Goal: Task Accomplishment & Management: Complete application form

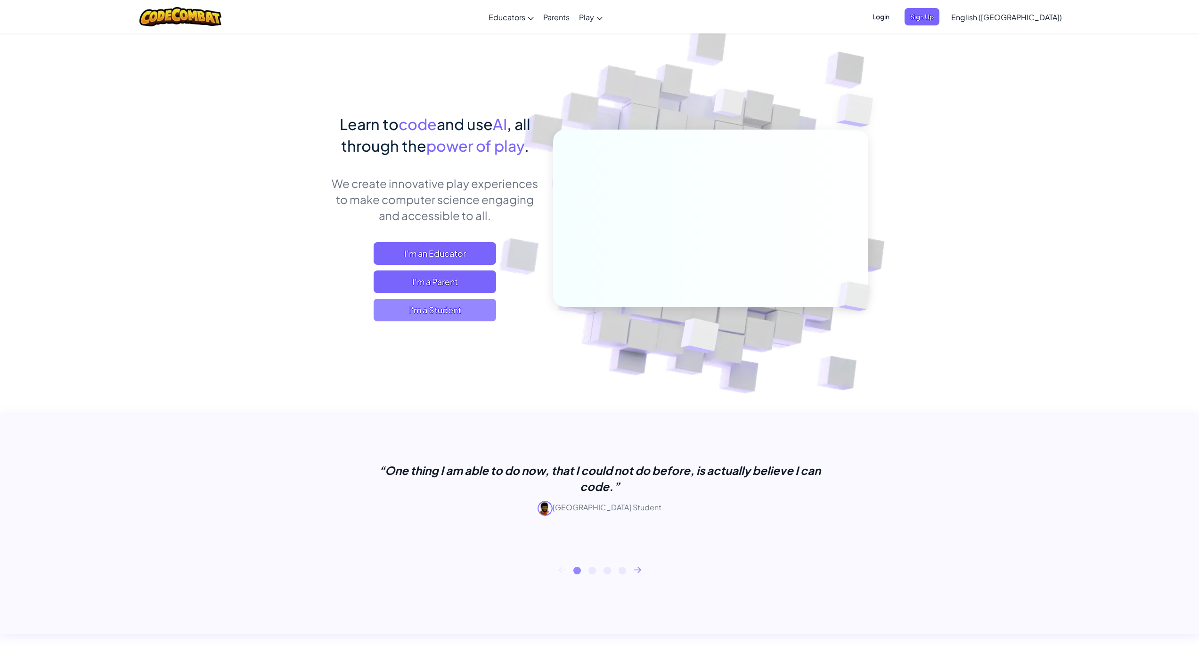
click at [493, 315] on span "I'm a Student" at bounding box center [435, 310] width 123 height 23
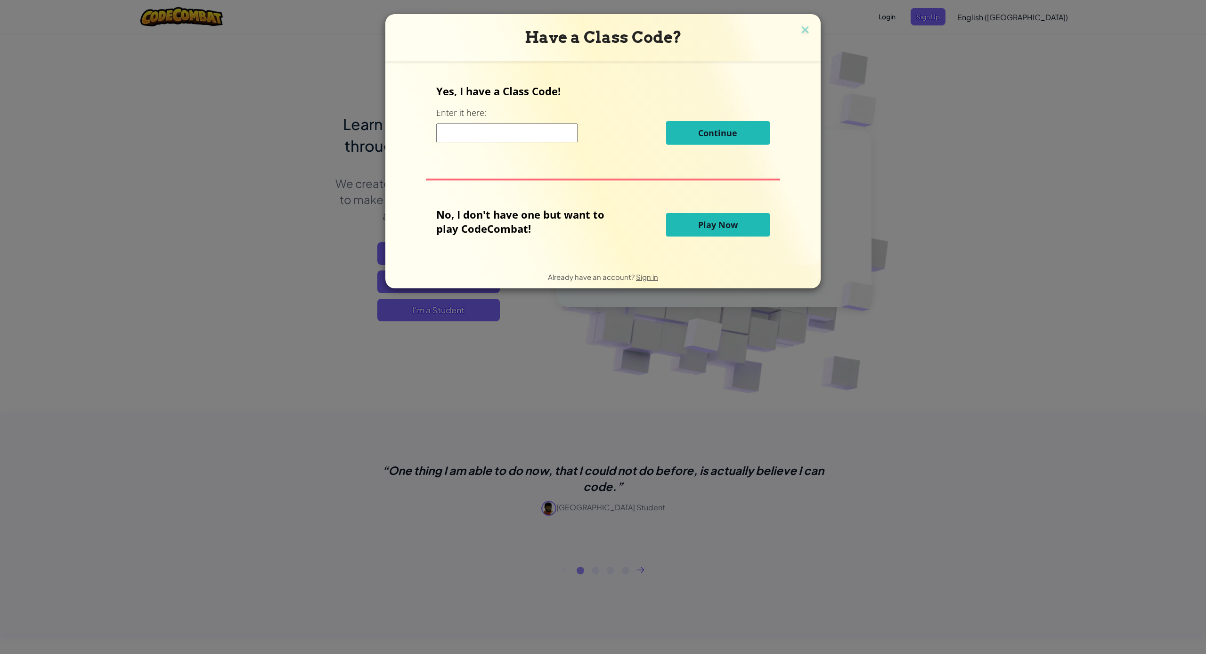
click at [677, 212] on div "No, I don't have one but want to play CodeCombat! Play Now" at bounding box center [602, 224] width 333 height 35
click at [698, 228] on span "Play Now" at bounding box center [718, 224] width 40 height 11
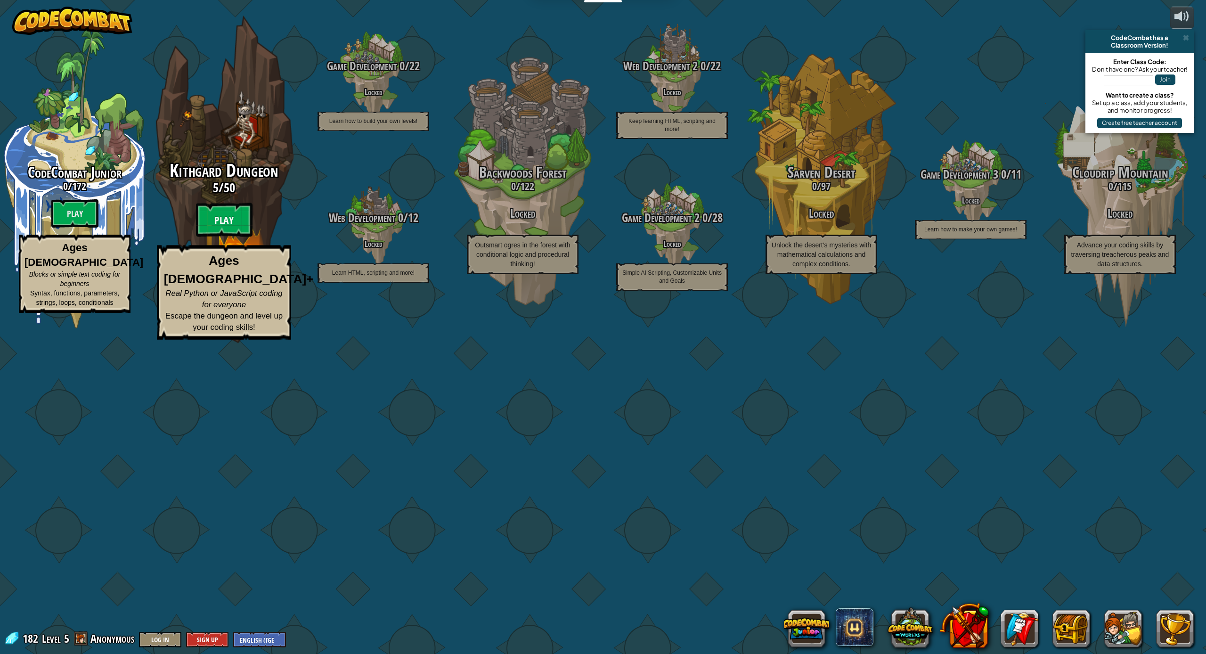
click at [234, 237] on btn "Play" at bounding box center [224, 220] width 57 height 34
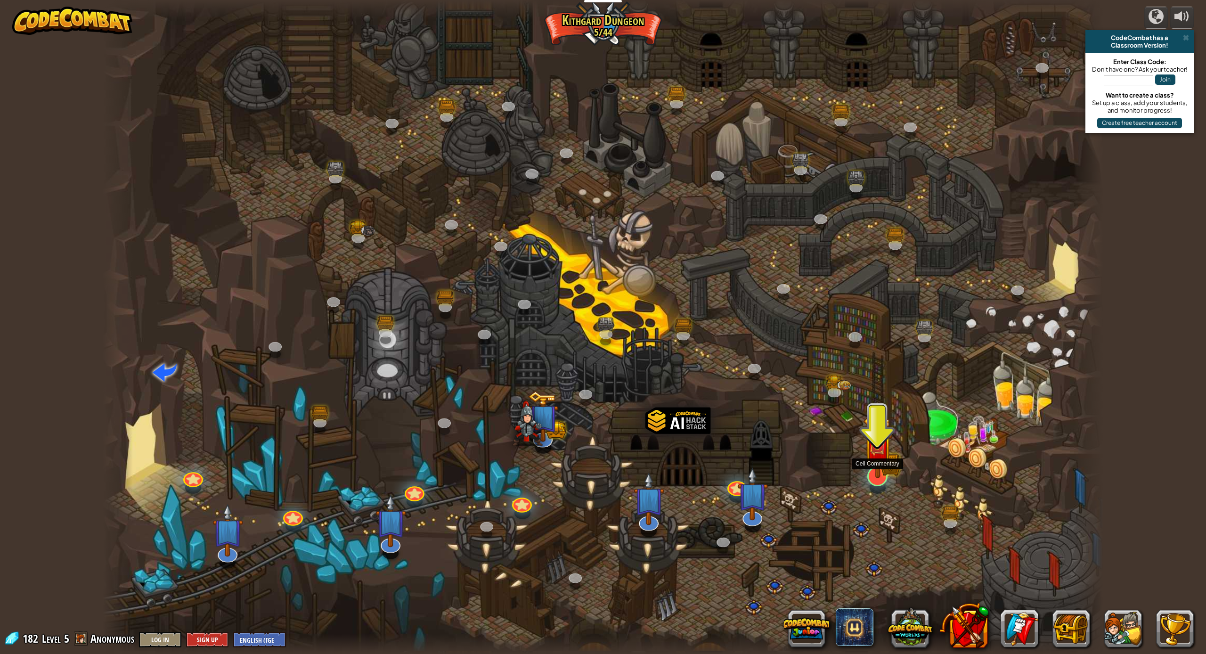
click at [881, 476] on img at bounding box center [877, 446] width 29 height 64
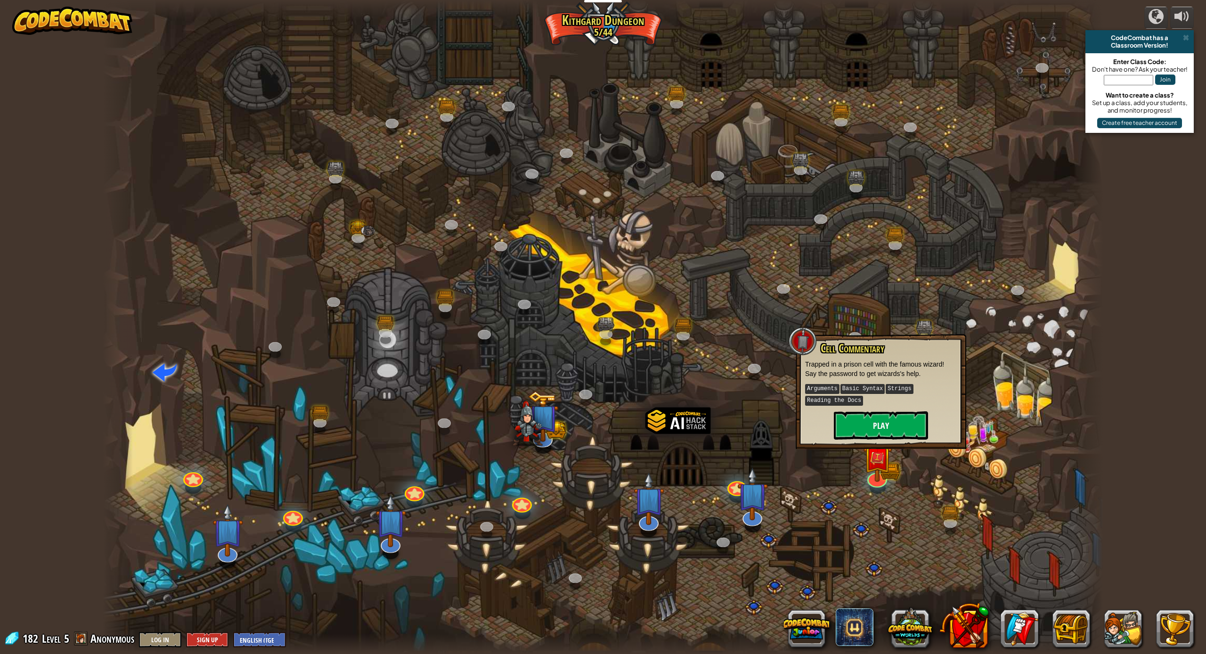
click at [887, 436] on button "Play" at bounding box center [881, 425] width 94 height 28
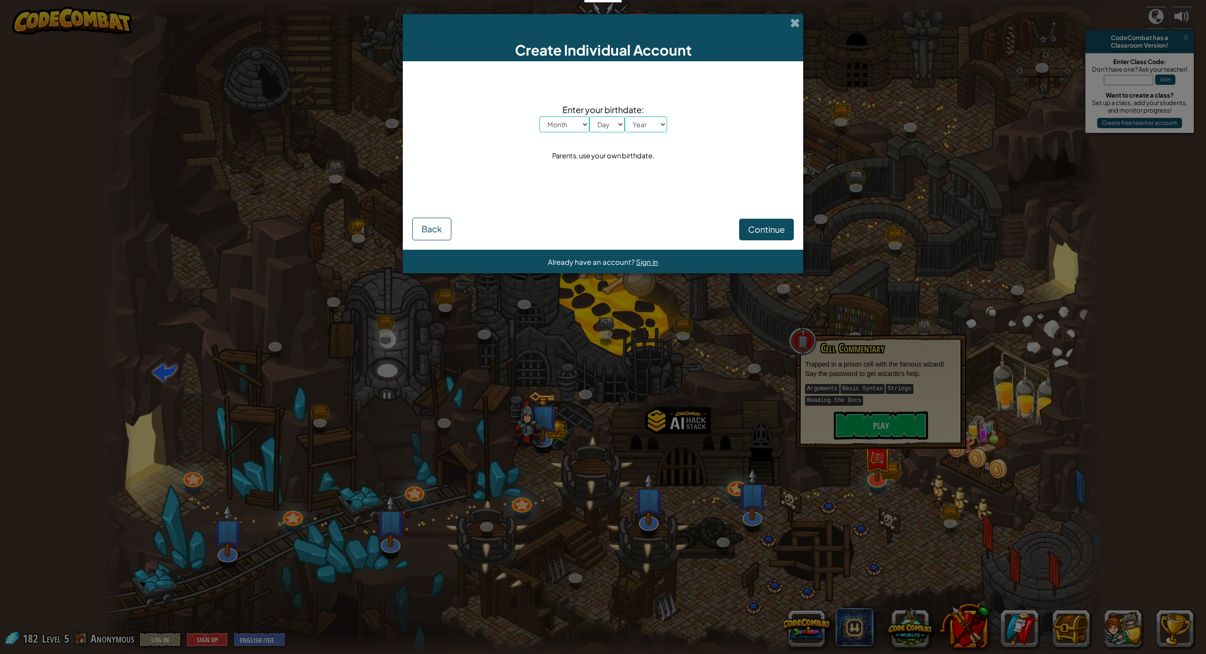
click at [766, 238] on button "Continue" at bounding box center [766, 230] width 55 height 22
select select "2024"
select select "5"
select select "6"
click at [779, 229] on span "Continue" at bounding box center [766, 229] width 37 height 11
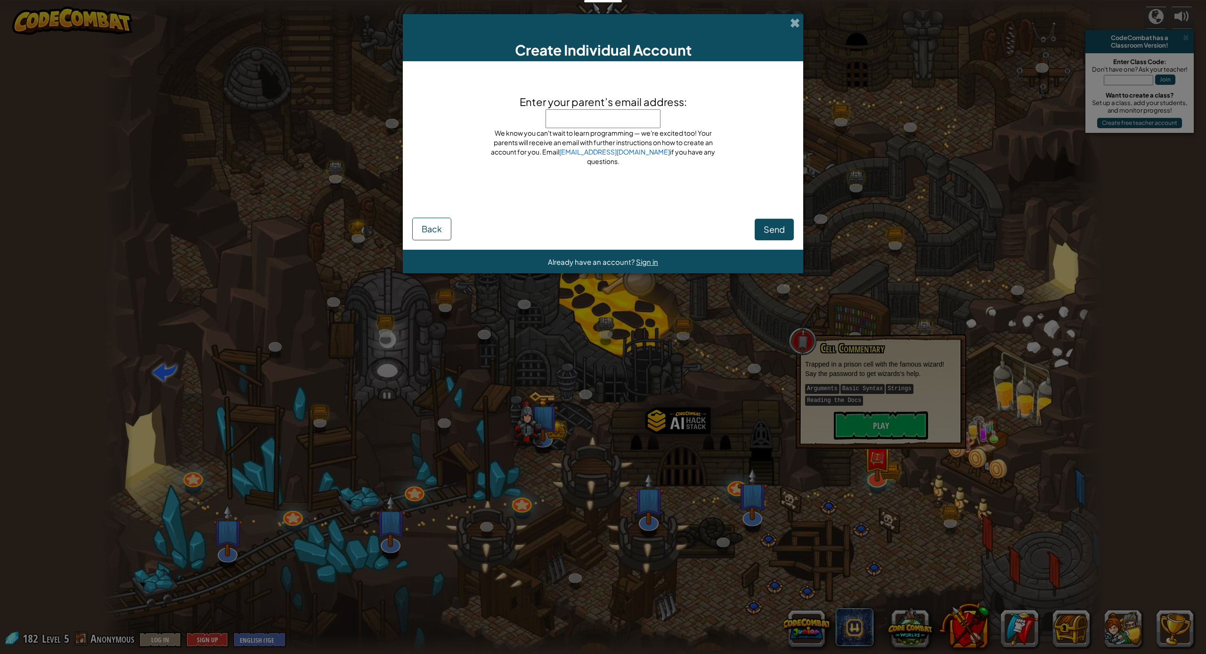
click at [774, 230] on span "Send" at bounding box center [774, 229] width 21 height 11
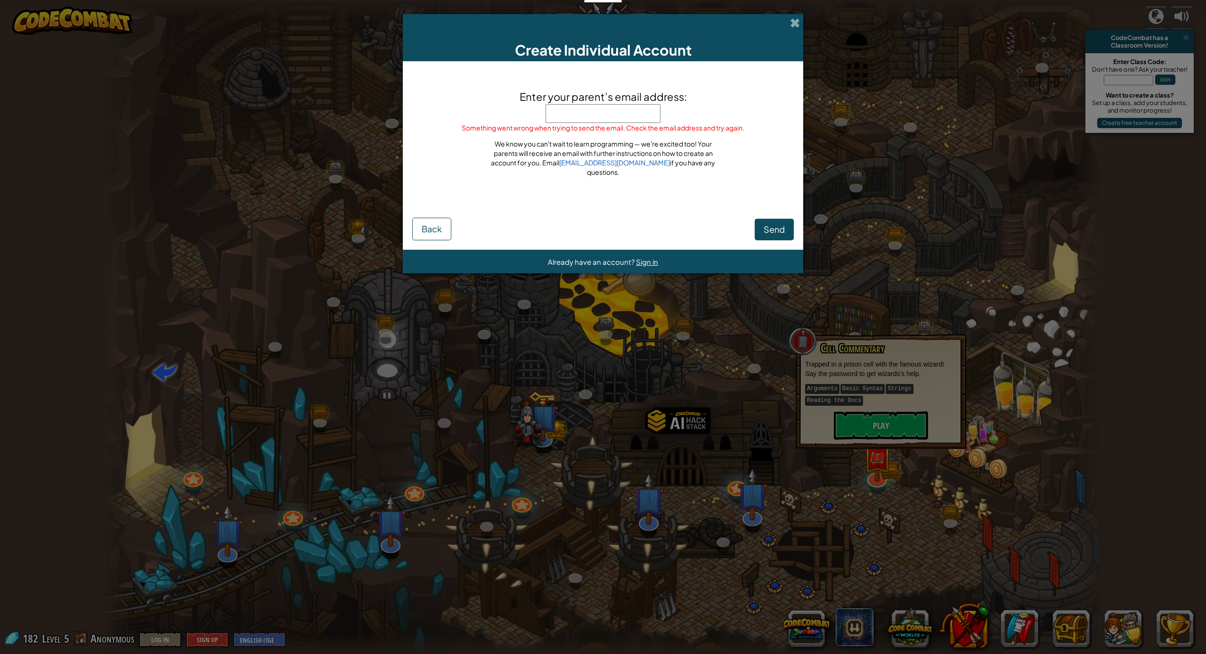
click at [801, 21] on div "Create Individual Account" at bounding box center [603, 37] width 401 height 47
click at [796, 24] on span at bounding box center [795, 23] width 10 height 10
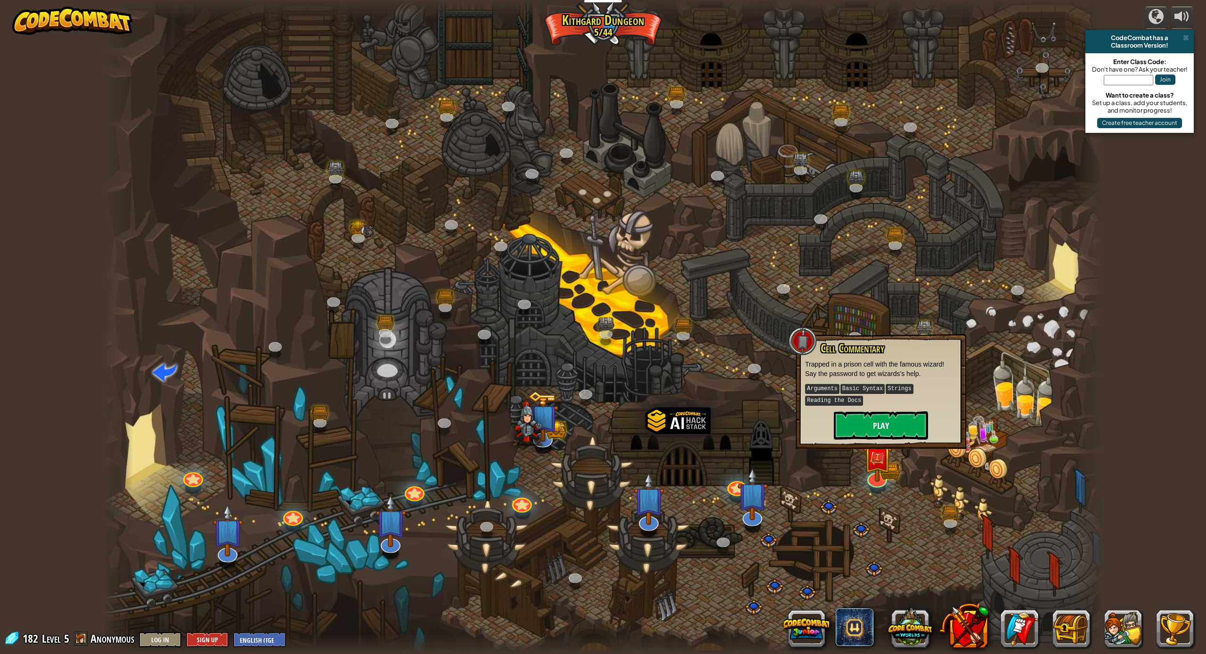
click at [908, 419] on button "Play" at bounding box center [881, 425] width 94 height 28
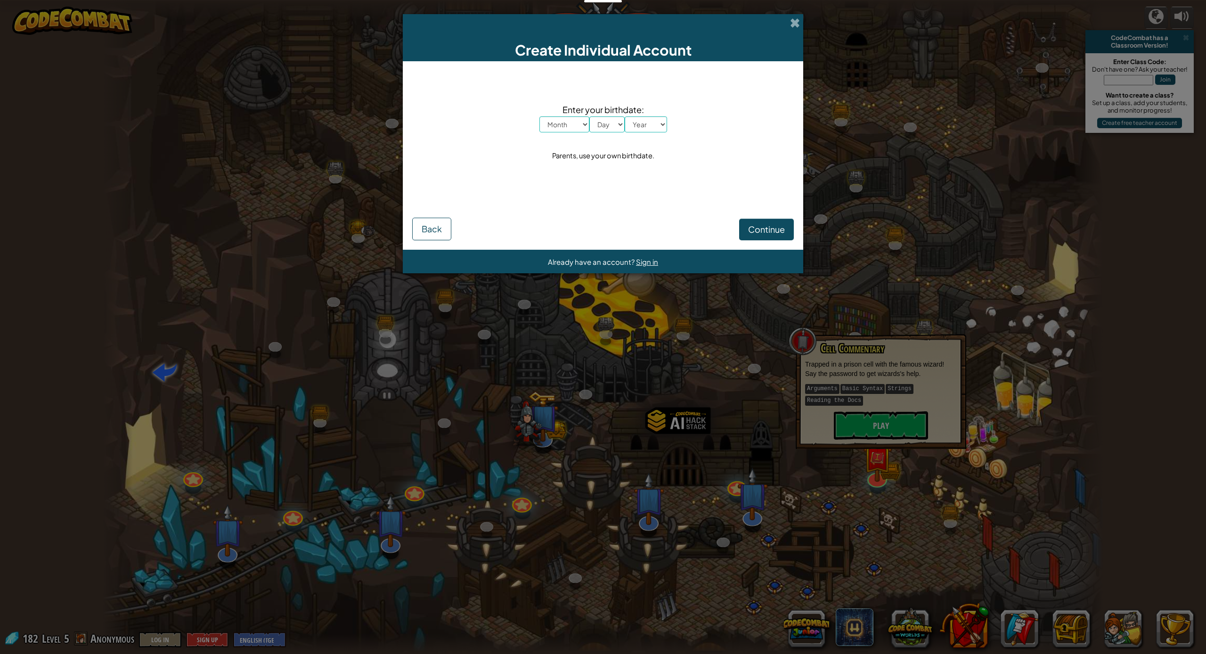
click at [433, 228] on span "Back" at bounding box center [432, 228] width 20 height 11
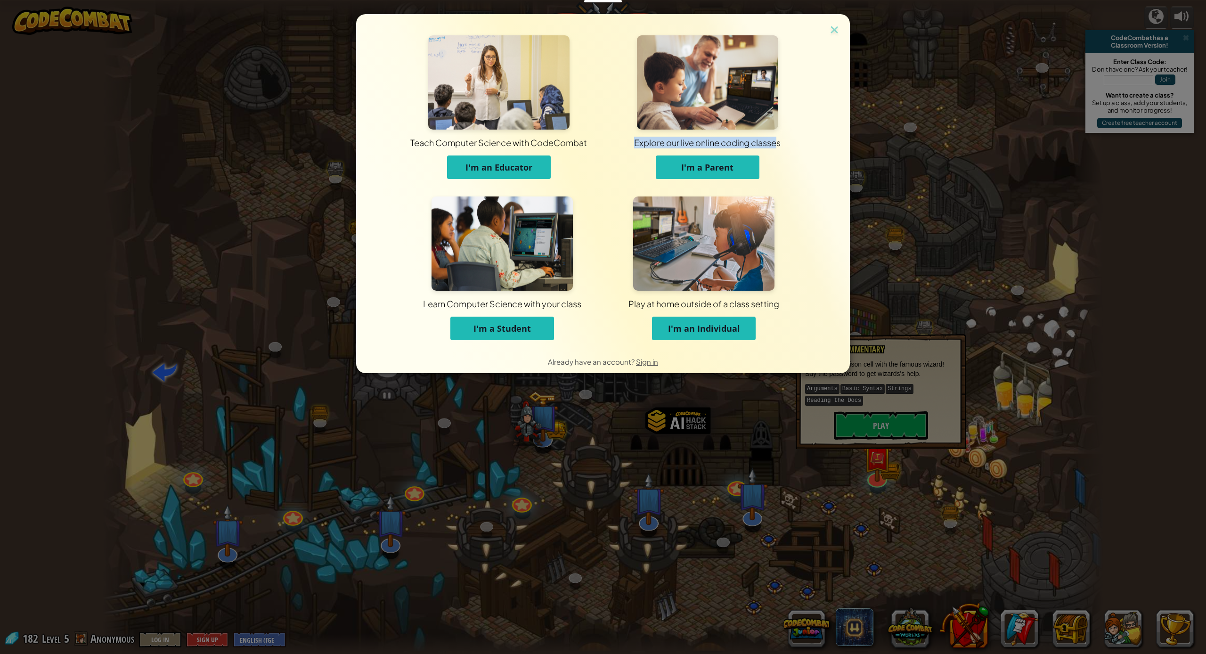
click at [779, 136] on span "Explore our live online coding classes" at bounding box center [708, 143] width 162 height 26
click at [842, 30] on div "Teach Computer Science with CodeCombat I'm an Educator Explore our live online …" at bounding box center [603, 182] width 494 height 336
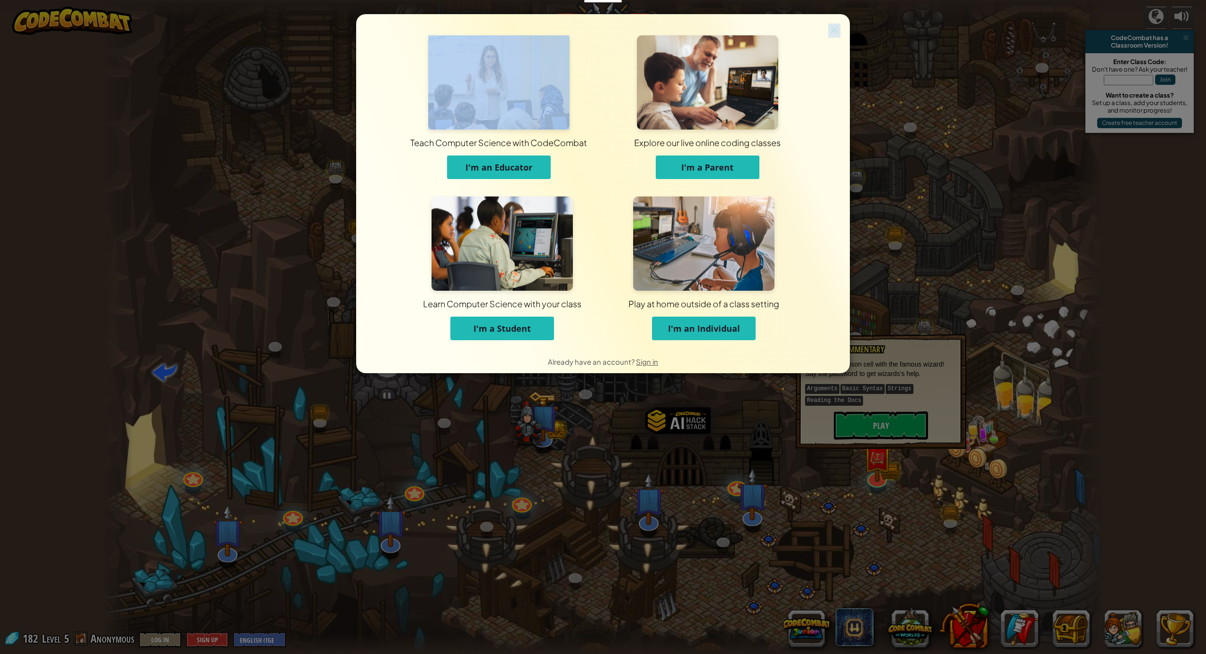
drag, startPoint x: 842, startPoint y: 29, endPoint x: 819, endPoint y: 32, distance: 22.7
click at [822, 32] on div "Teach Computer Science with CodeCombat I'm an Educator Explore our live online …" at bounding box center [603, 182] width 494 height 336
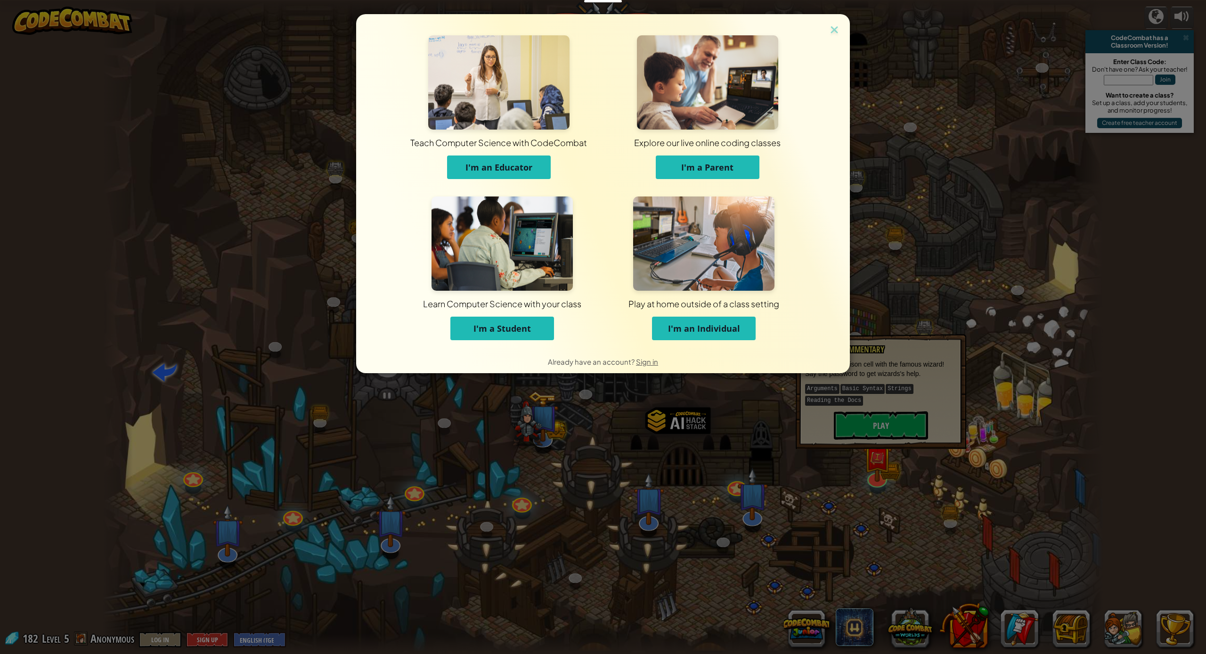
click at [819, 32] on div "Teach Computer Science with CodeCombat I'm an Educator Explore our live online …" at bounding box center [603, 182] width 447 height 336
drag, startPoint x: 826, startPoint y: 31, endPoint x: 830, endPoint y: 32, distance: 4.9
click at [828, 32] on div "Teach Computer Science with CodeCombat I'm an Educator Explore our live online …" at bounding box center [603, 182] width 494 height 336
click at [830, 32] on img at bounding box center [834, 31] width 12 height 14
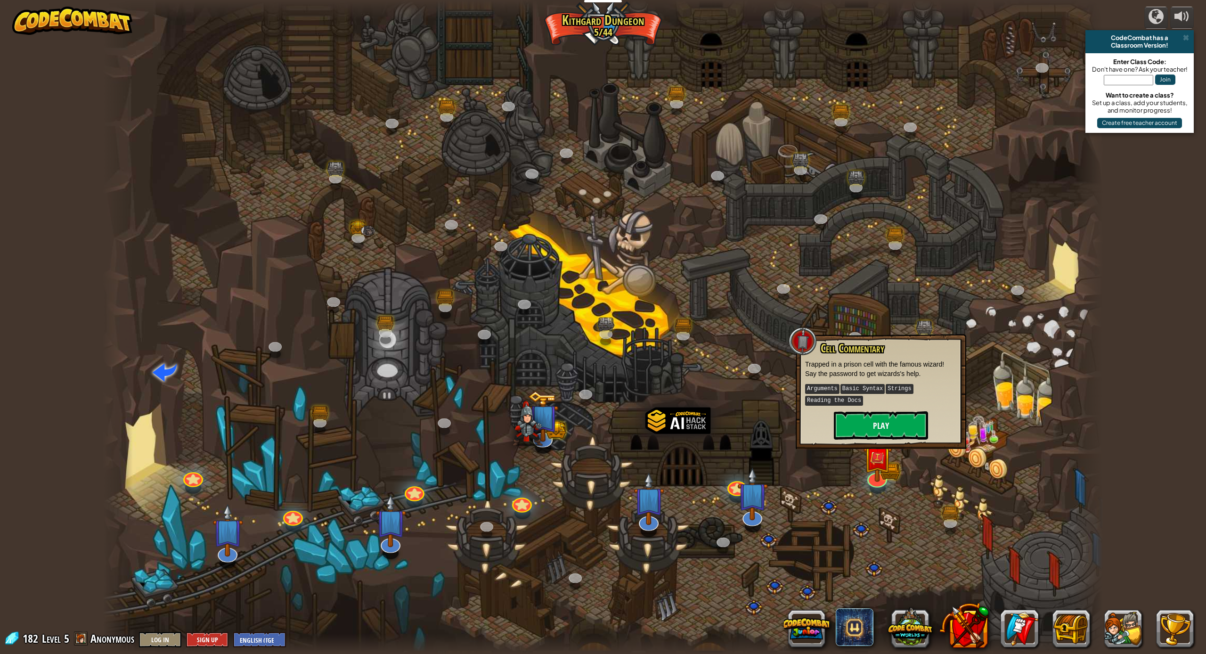
click at [885, 426] on button "Play" at bounding box center [881, 425] width 94 height 28
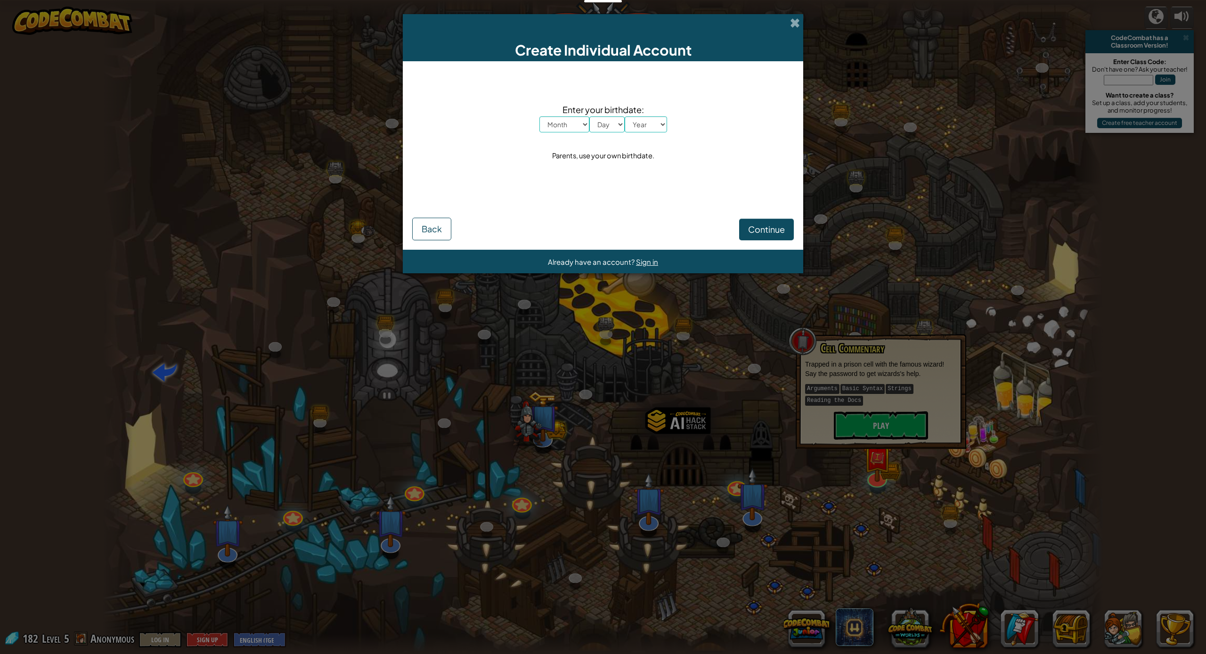
click at [1199, 336] on div "Create Individual Account Enter your birthdate: Month January February March Ap…" at bounding box center [603, 327] width 1206 height 654
click at [797, 23] on span at bounding box center [795, 23] width 10 height 10
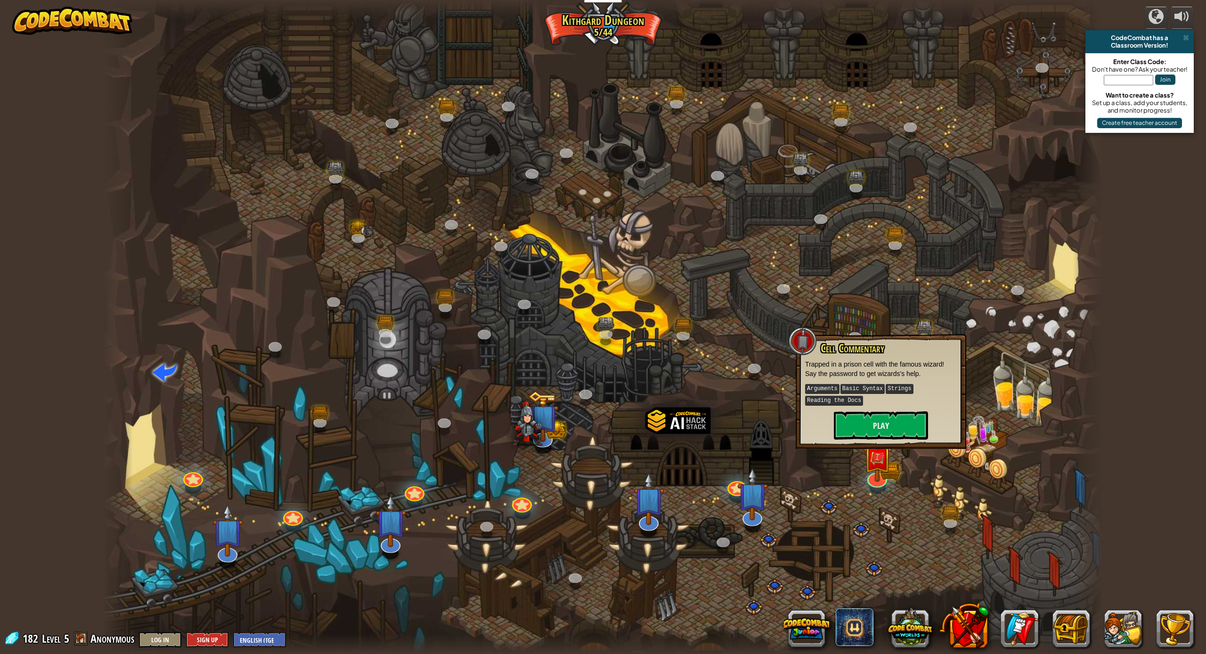
click at [735, 500] on div at bounding box center [738, 497] width 16 height 12
click at [754, 503] on img at bounding box center [753, 481] width 31 height 71
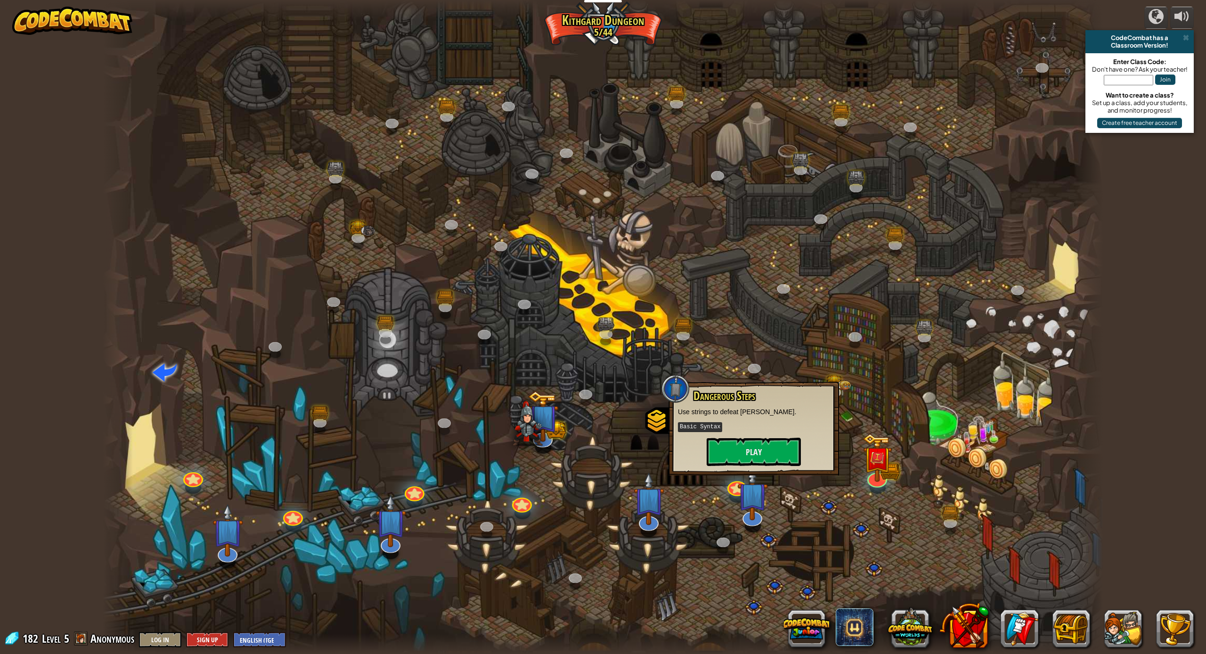
click at [859, 468] on div at bounding box center [603, 327] width 1001 height 654
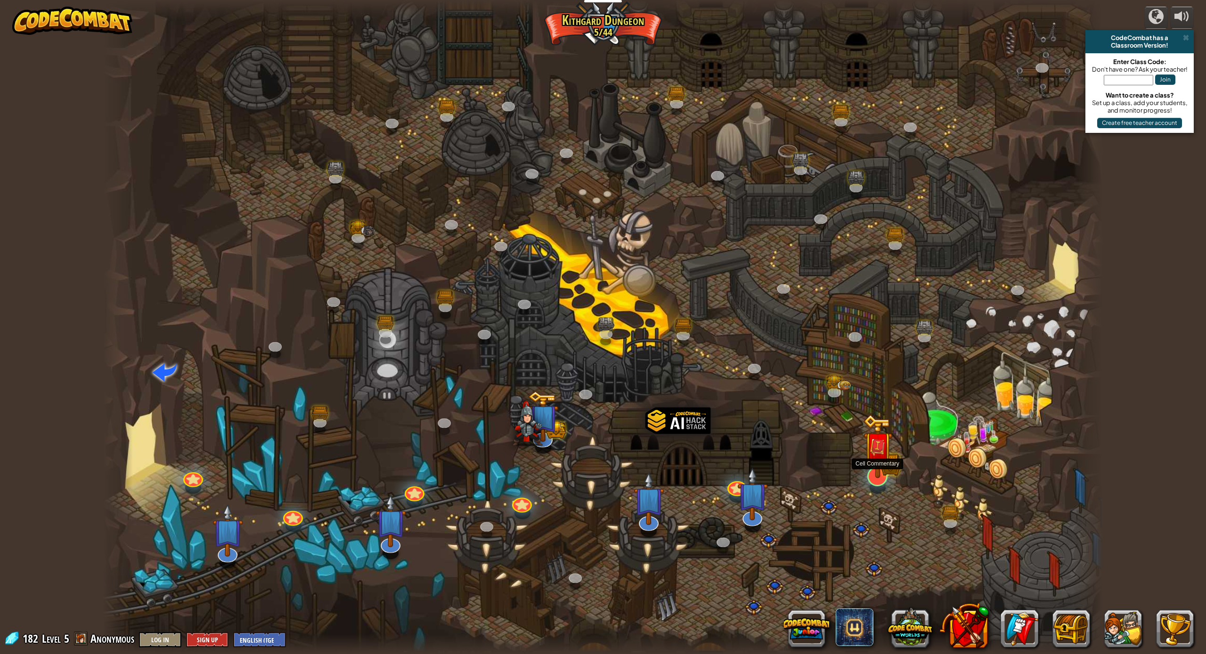
drag, startPoint x: 866, startPoint y: 471, endPoint x: 871, endPoint y: 470, distance: 5.2
click at [866, 471] on img at bounding box center [877, 446] width 29 height 64
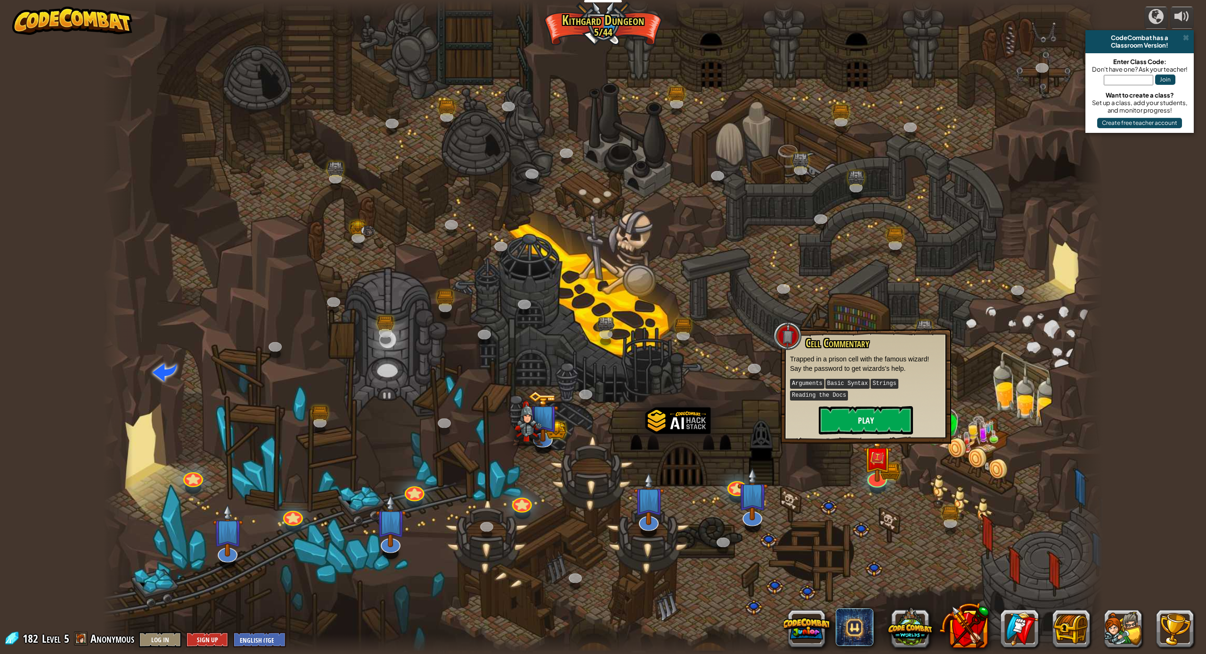
click at [863, 420] on button "Play" at bounding box center [866, 420] width 94 height 28
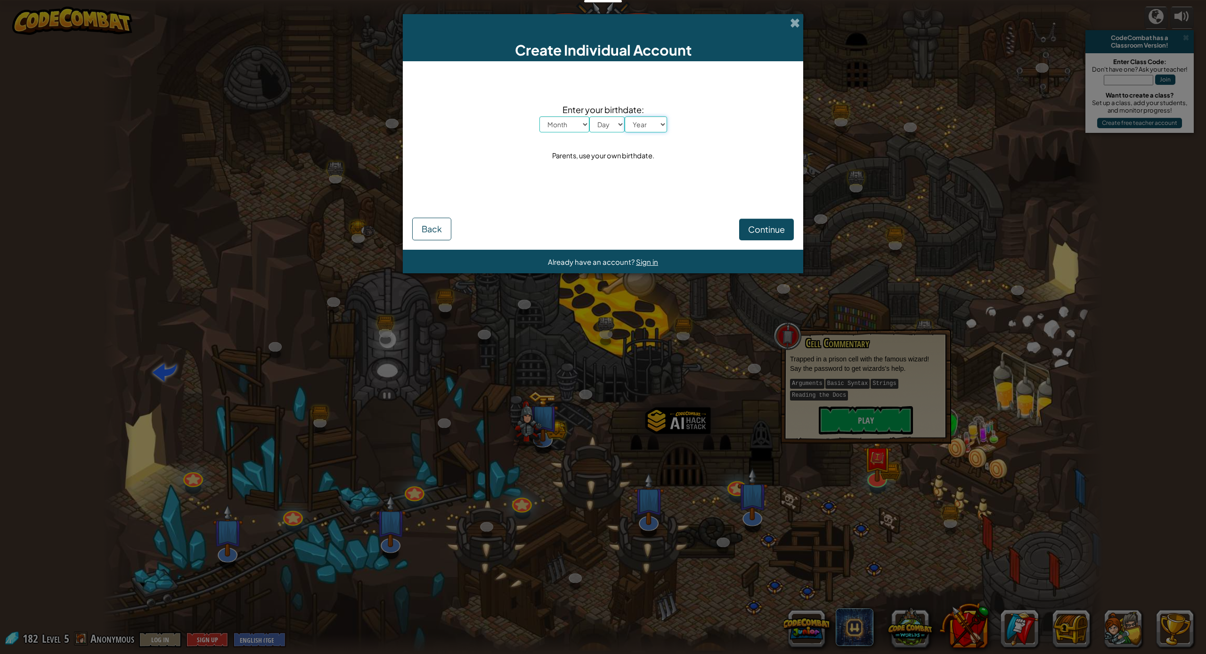
select select "2012"
select select "15"
select select "8"
click at [779, 233] on span "Continue" at bounding box center [766, 229] width 37 height 11
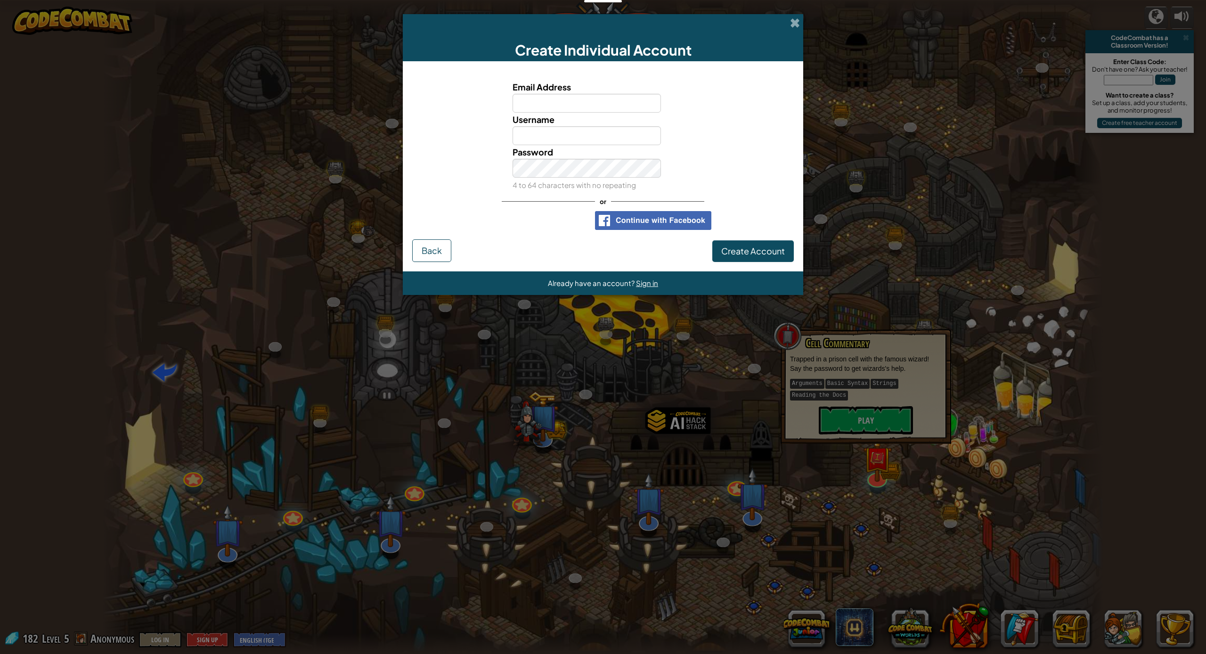
click at [774, 254] on span "Create Account" at bounding box center [754, 251] width 64 height 11
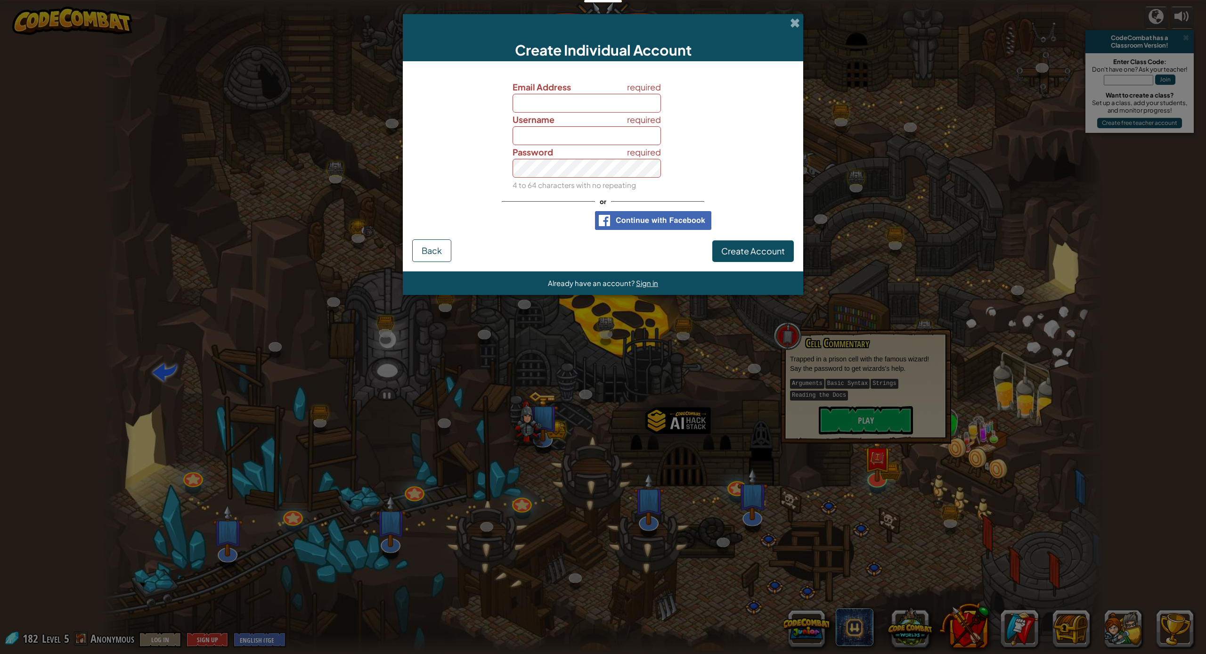
click at [774, 254] on span "Create Account" at bounding box center [754, 251] width 64 height 11
click at [560, 215] on div "ลงชื่อเข้าใช้ด้วย Google เปิดในแท็บใหม่" at bounding box center [540, 220] width 90 height 21
click at [795, 31] on div "Create Individual Account" at bounding box center [603, 37] width 401 height 47
click at [795, 27] on span at bounding box center [795, 23] width 10 height 10
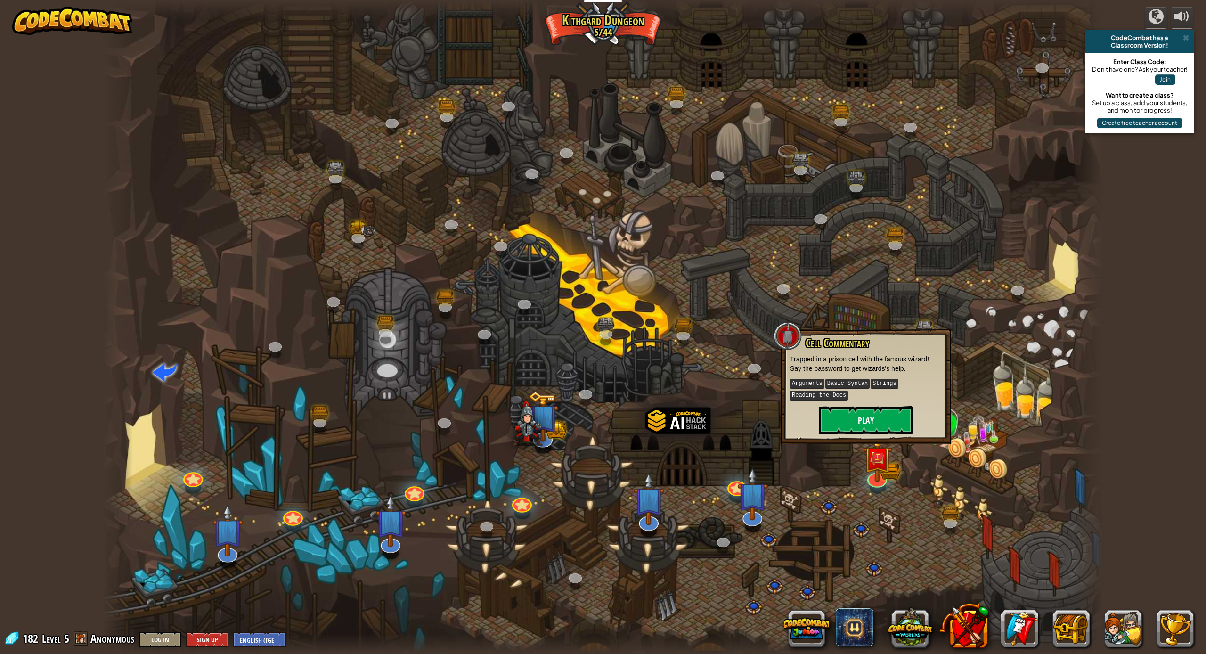
click at [908, 413] on button "Play" at bounding box center [866, 420] width 94 height 28
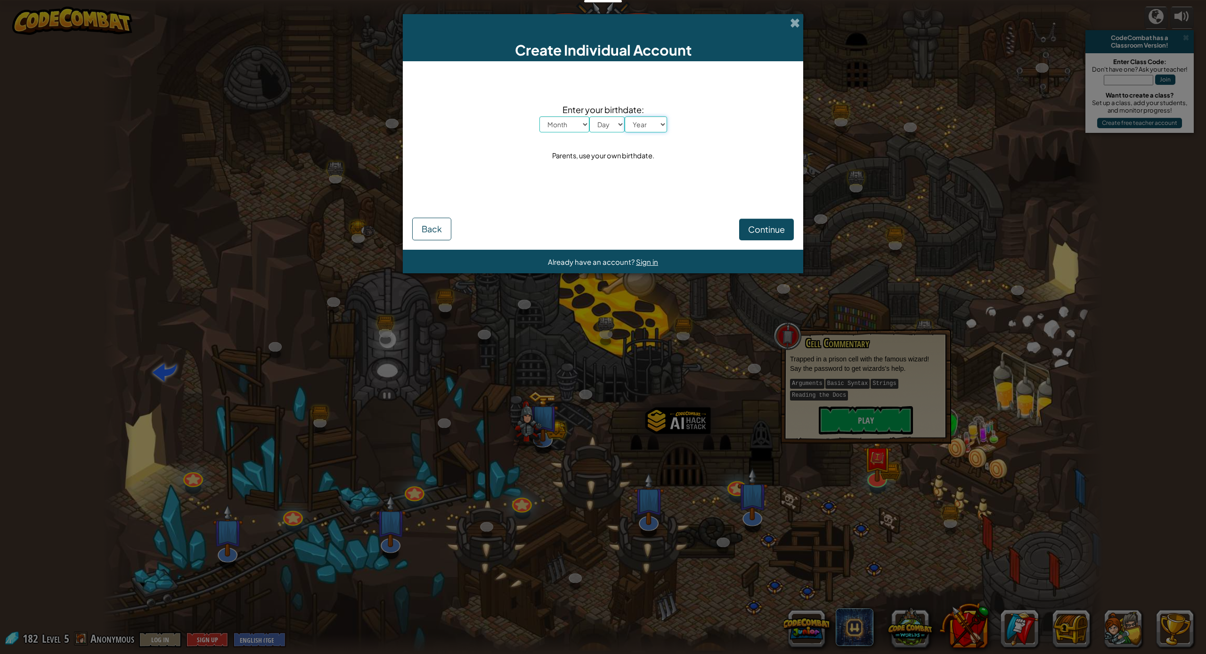
select select "2013"
select select "4"
click at [748, 227] on span "Continue" at bounding box center [766, 229] width 37 height 11
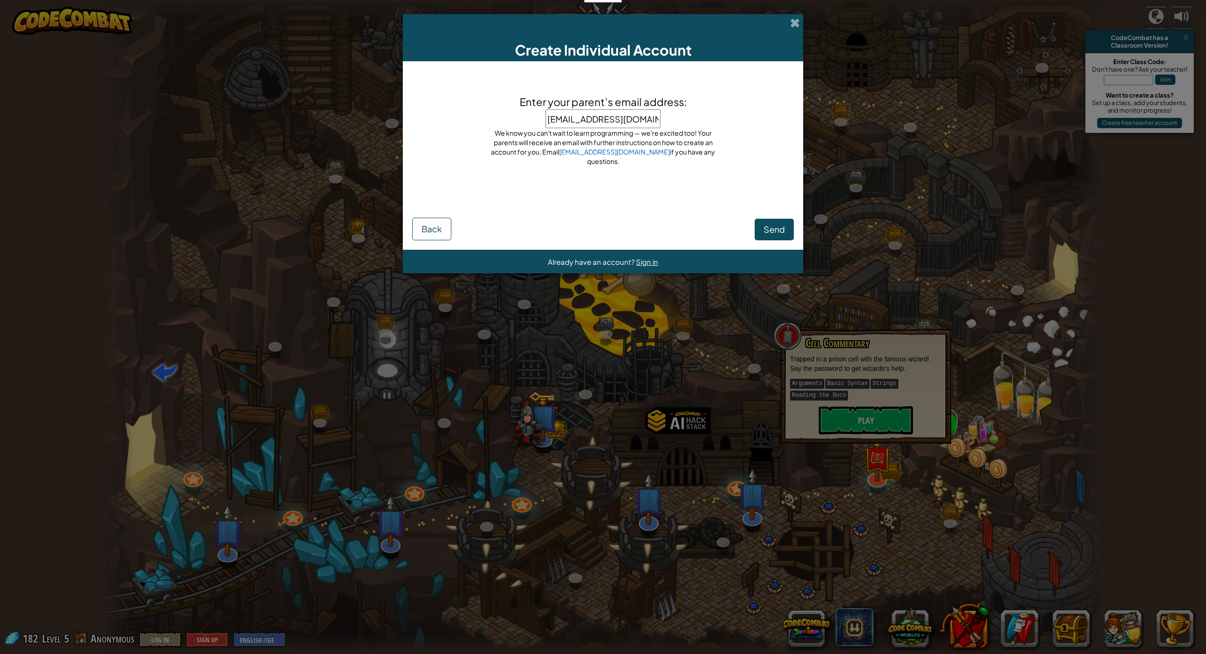
type input "[EMAIL_ADDRESS][DOMAIN_NAME]"
click at [774, 230] on button "Send" at bounding box center [774, 230] width 39 height 22
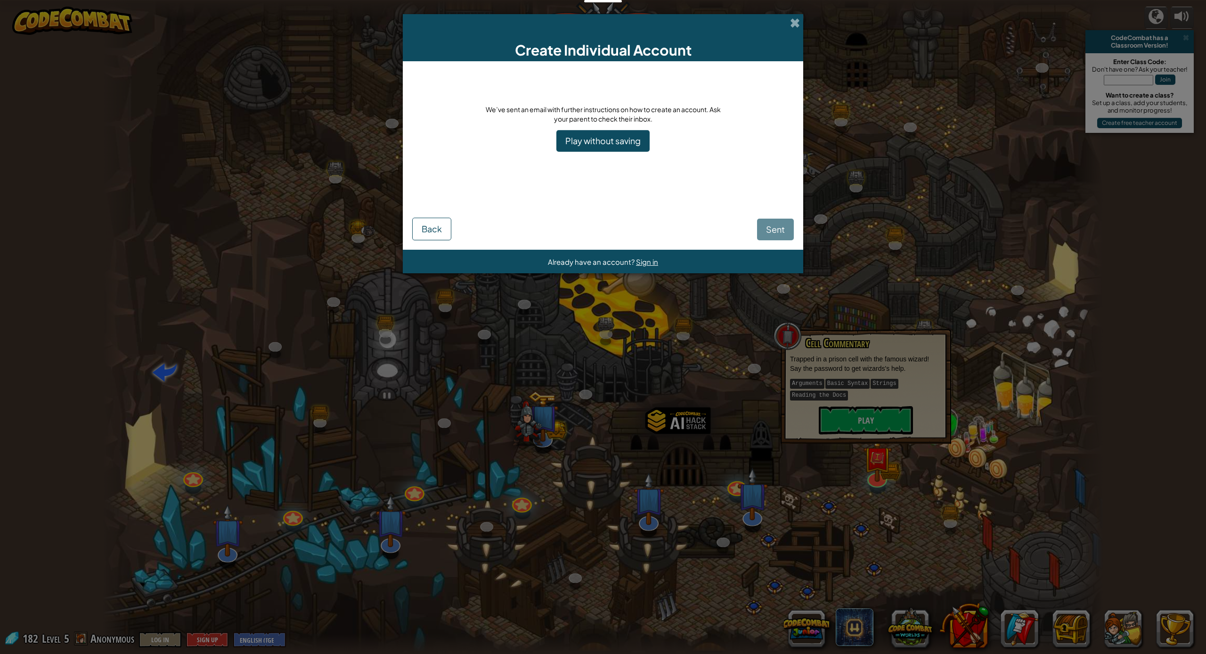
click at [647, 142] on link "Play without saving" at bounding box center [603, 141] width 93 height 22
